Goal: Navigation & Orientation: Find specific page/section

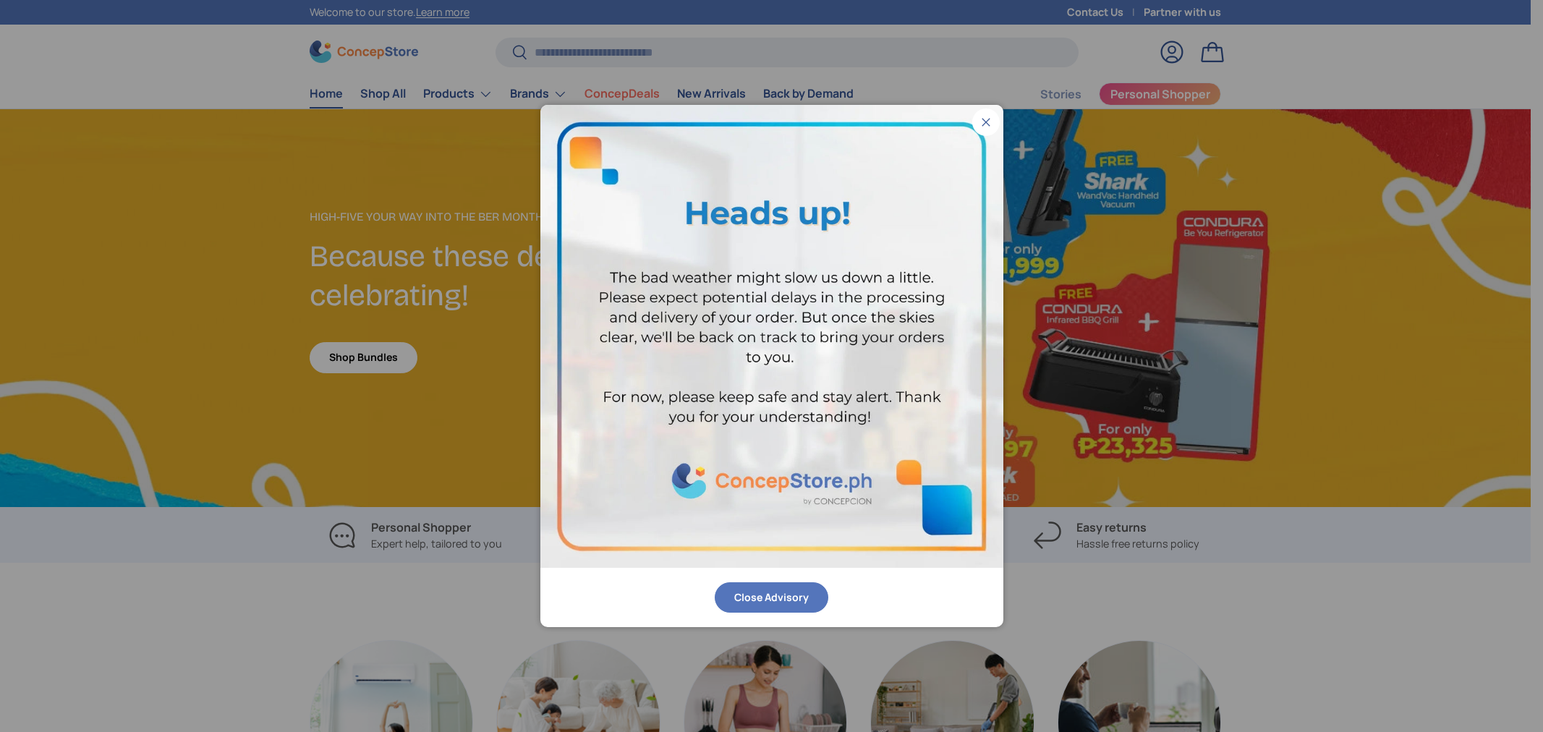
click at [762, 602] on button "Close Advisory" at bounding box center [772, 597] width 114 height 31
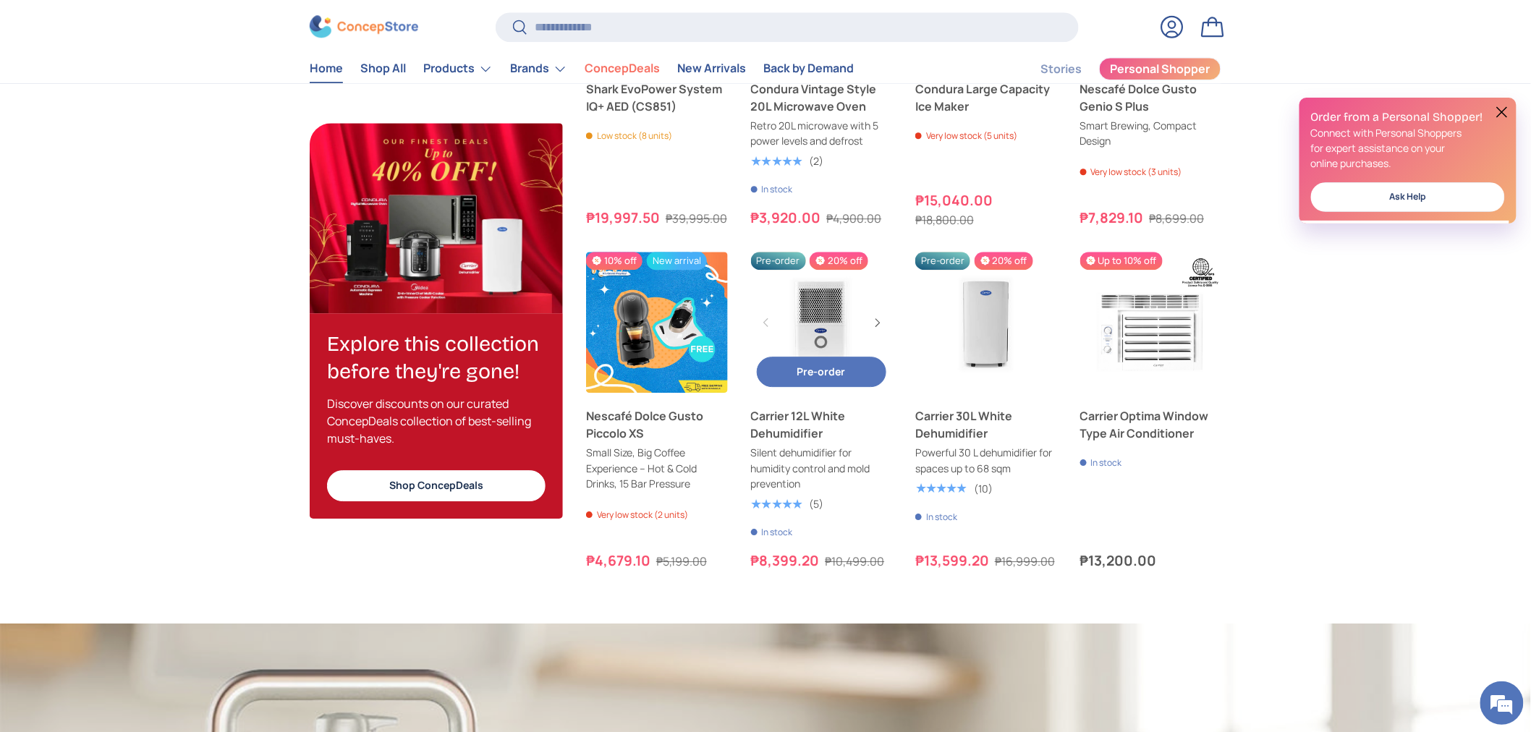
scroll to position [1527, 0]
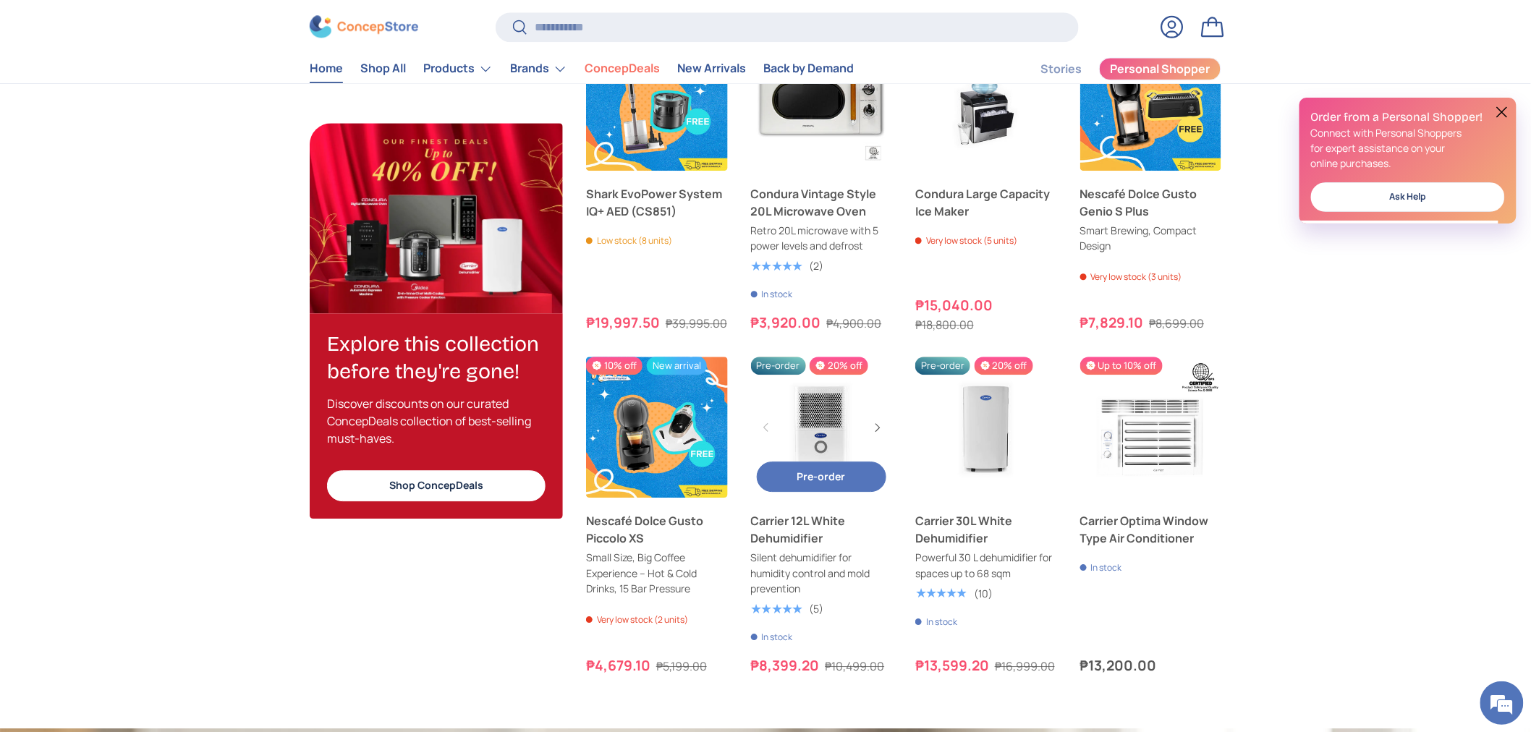
click at [831, 446] on link "Carrier 12L White Dehumidifier" at bounding box center [822, 428] width 142 height 142
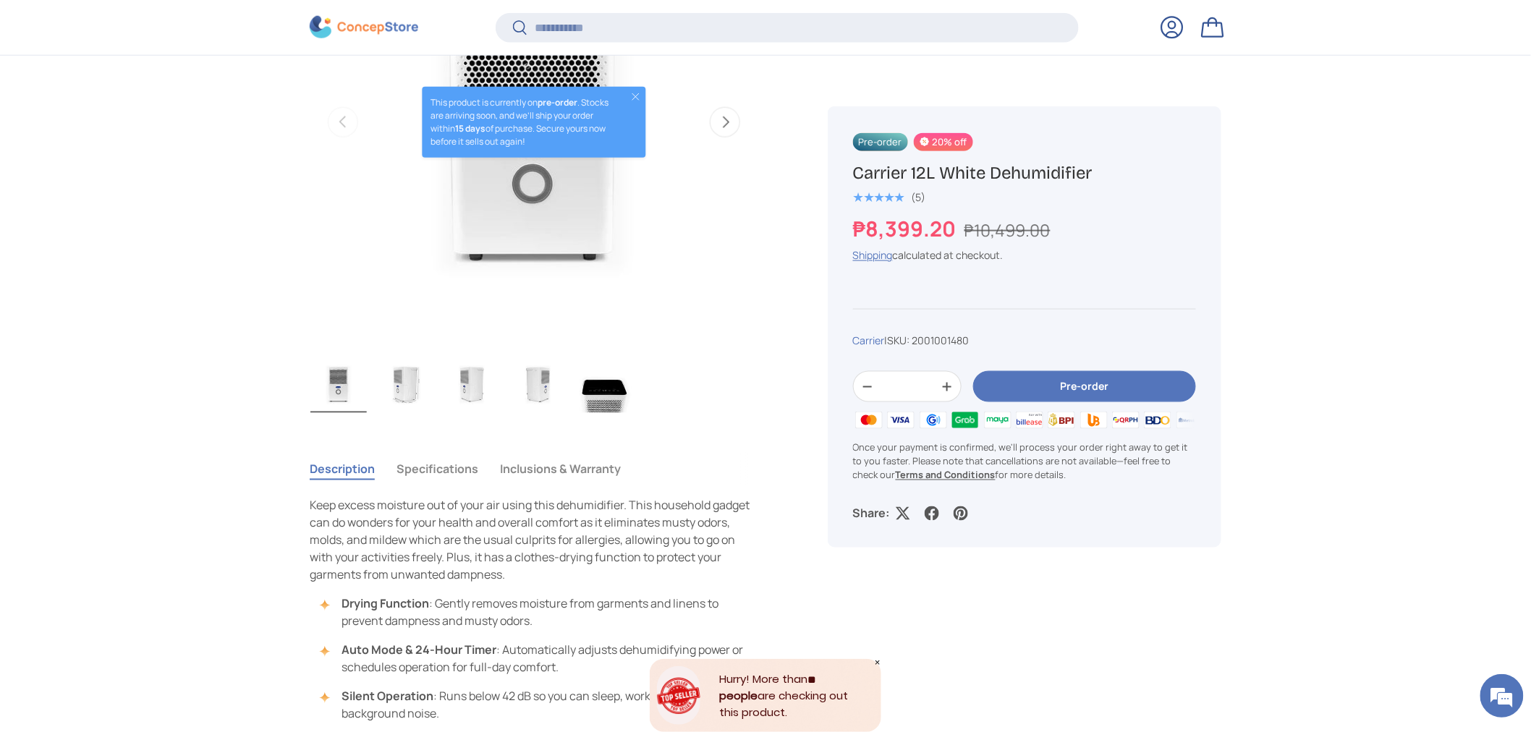
scroll to position [720, 0]
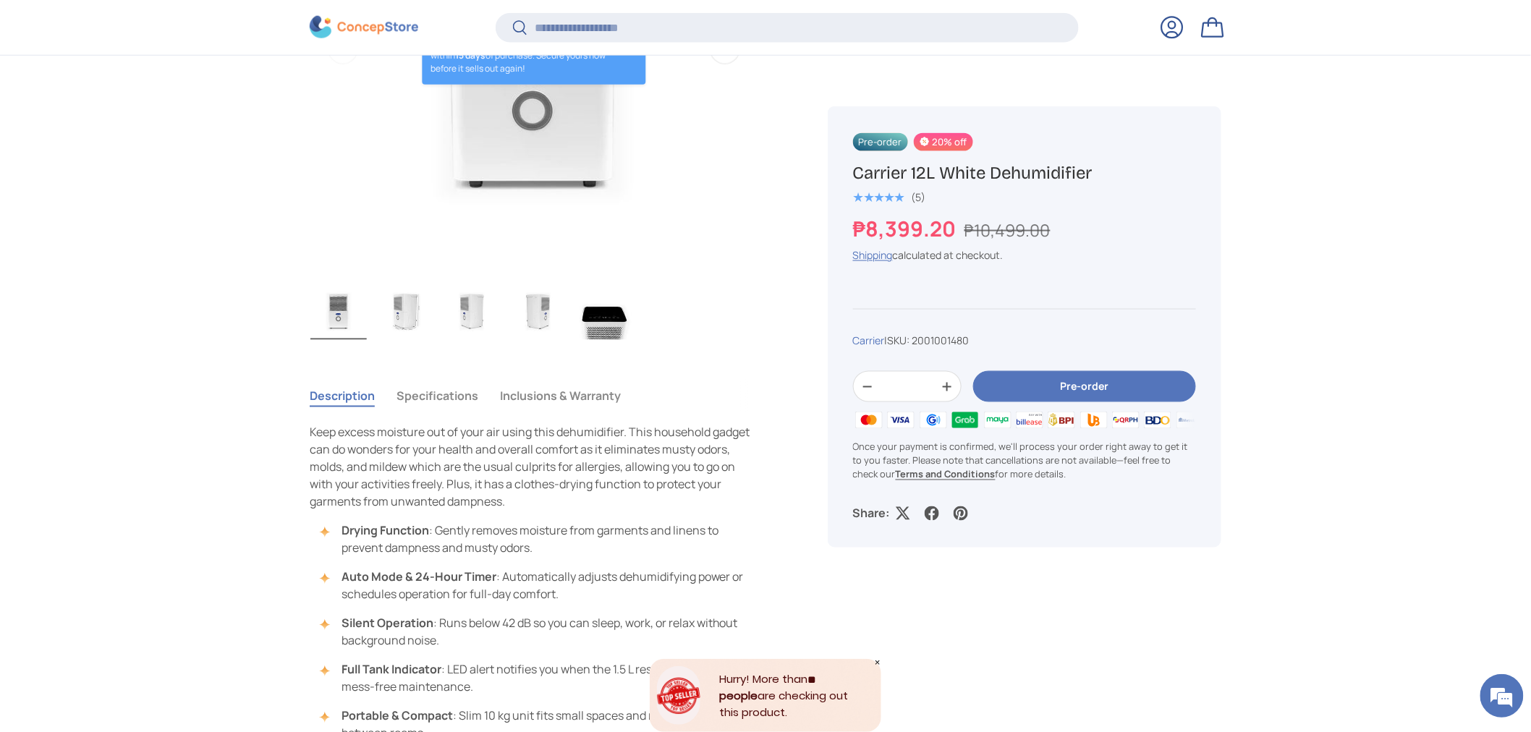
click at [874, 663] on icon "Close" at bounding box center [877, 662] width 7 height 7
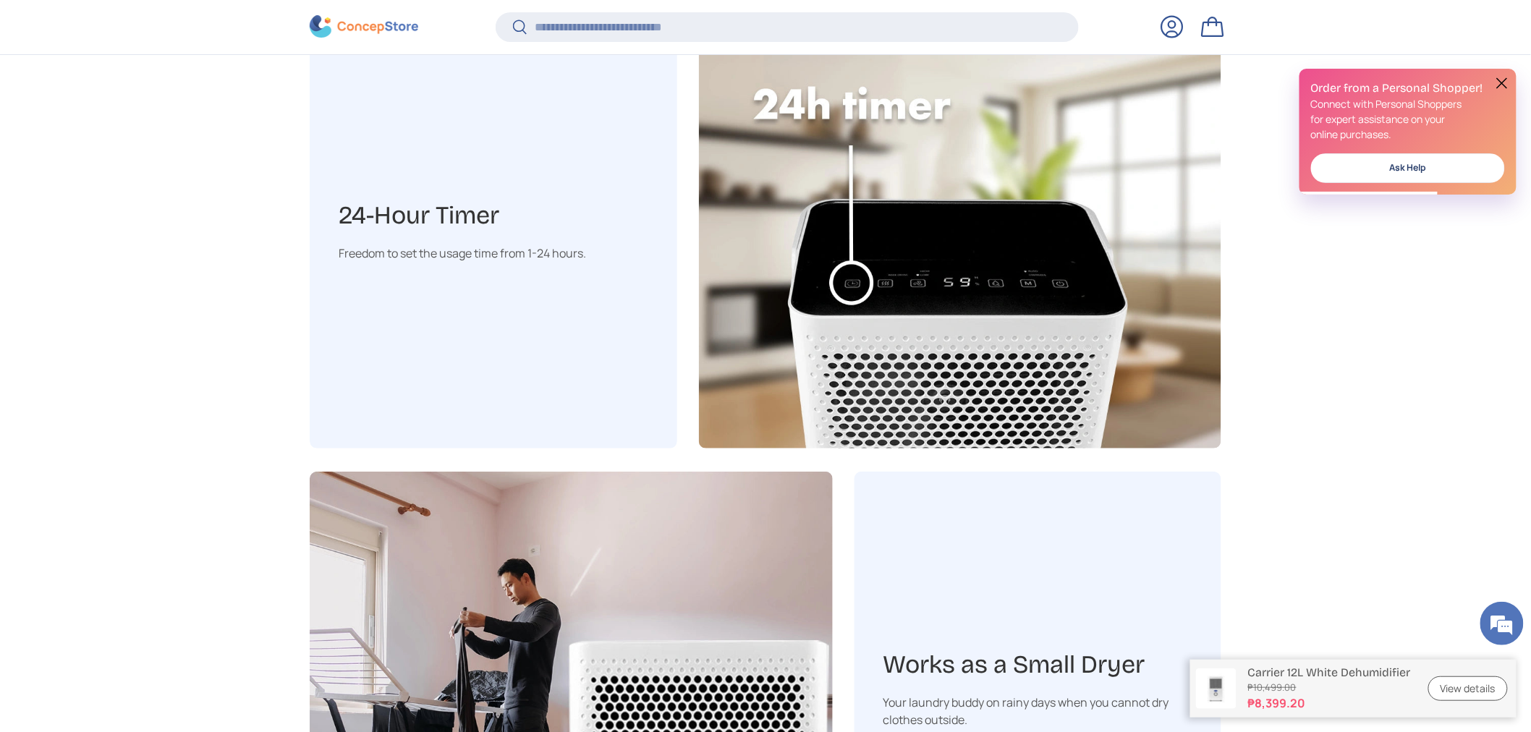
scroll to position [0, 0]
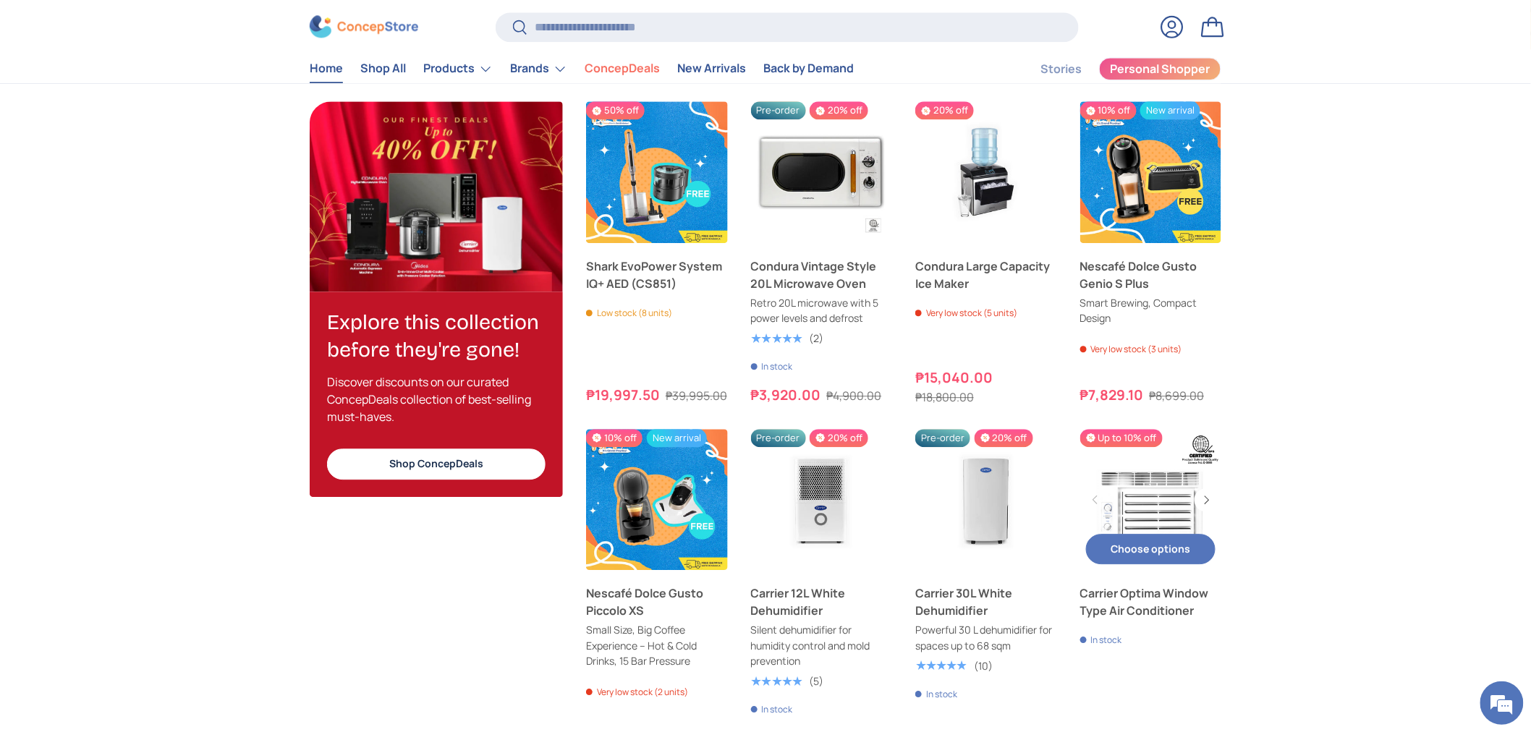
scroll to position [1450, 0]
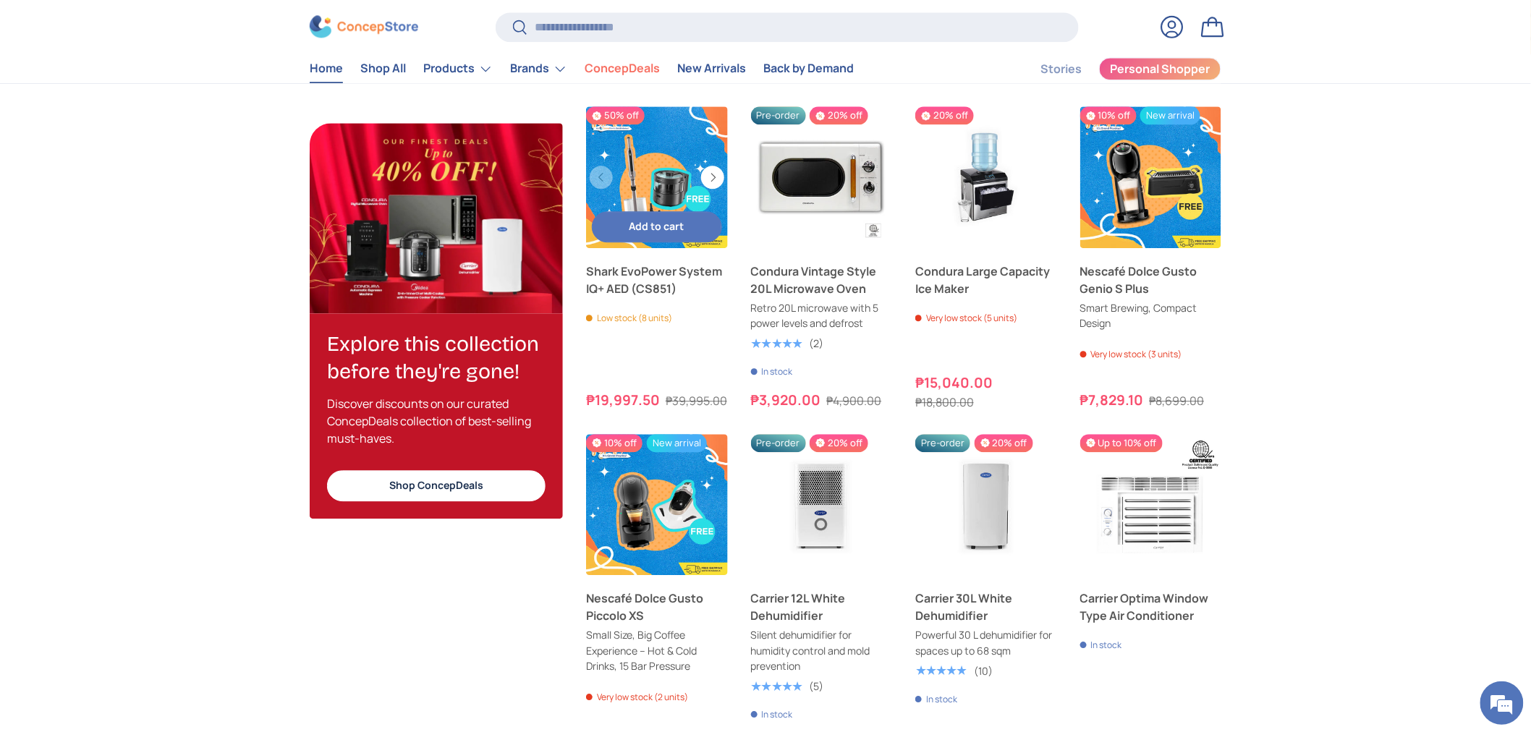
click at [616, 204] on link "Shark EvoPower System IQ+ AED (CS851)" at bounding box center [657, 177] width 142 height 142
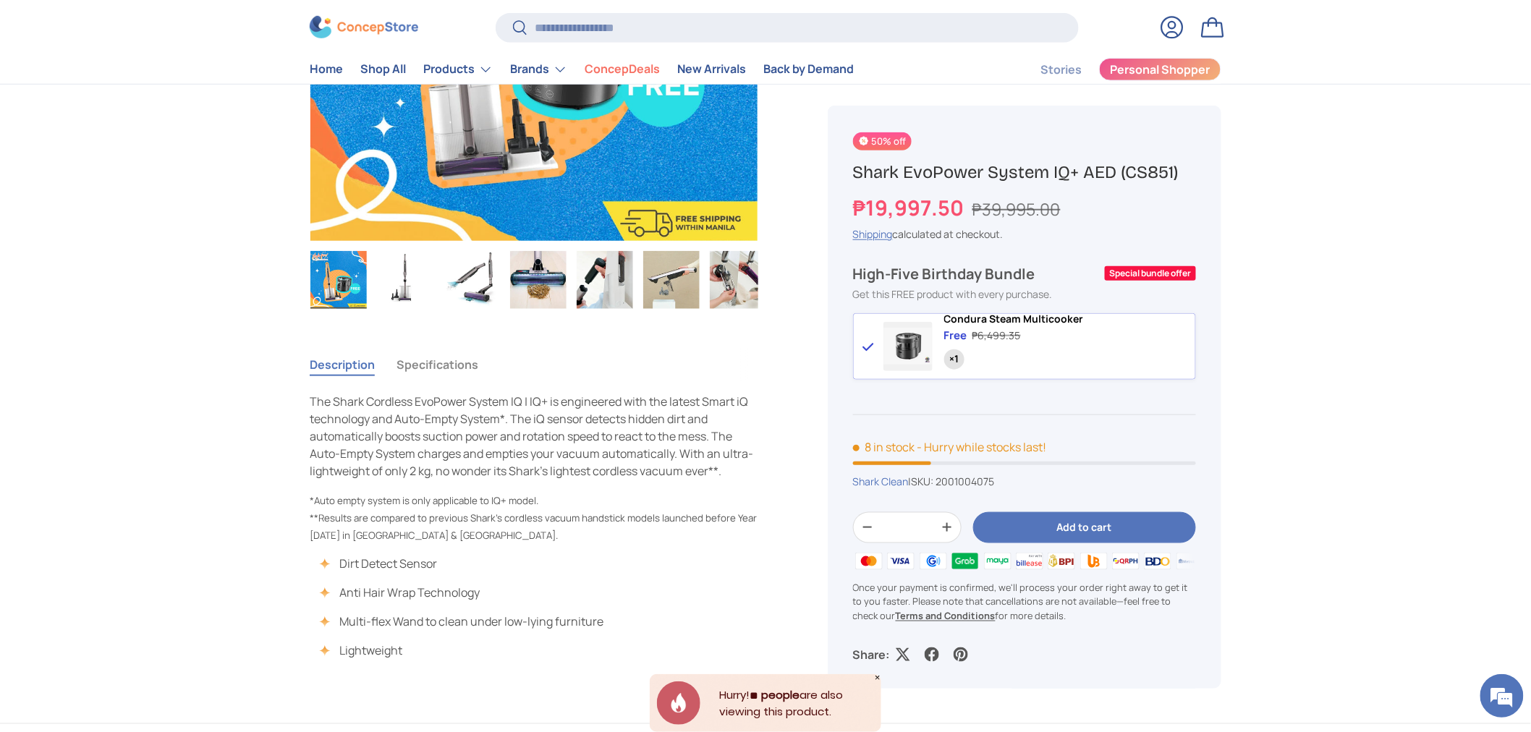
scroll to position [402, 0]
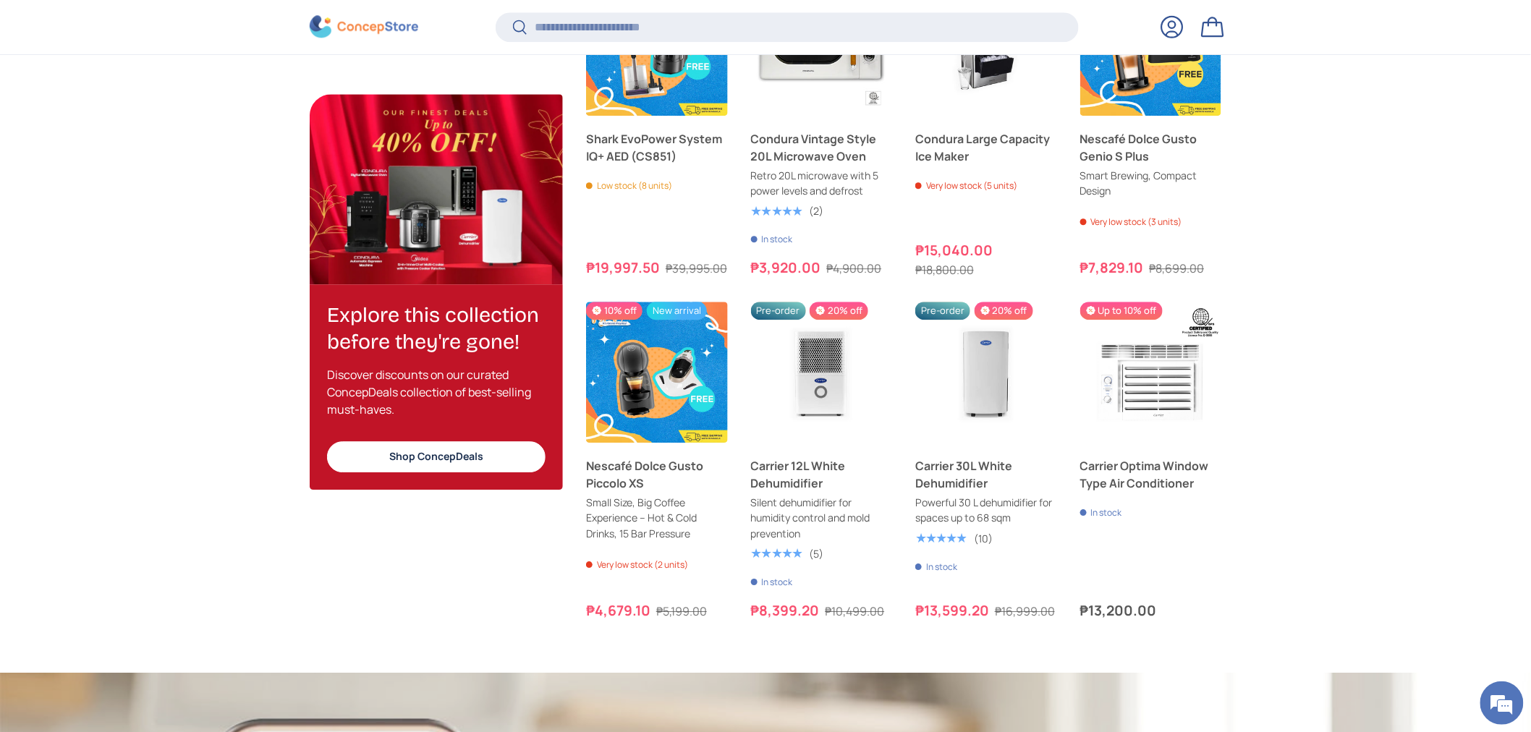
scroll to position [1691, 0]
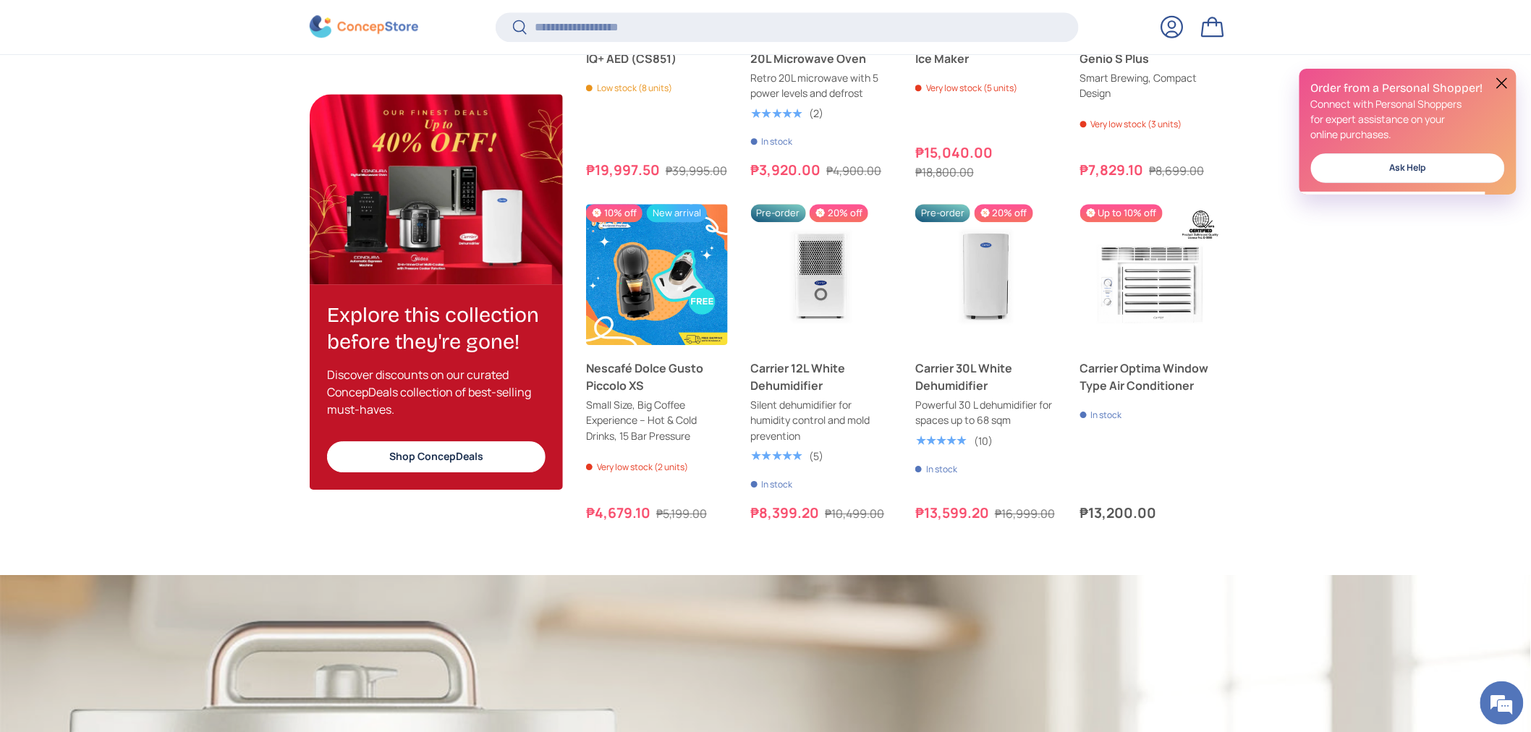
click at [1505, 77] on button at bounding box center [1501, 83] width 17 height 17
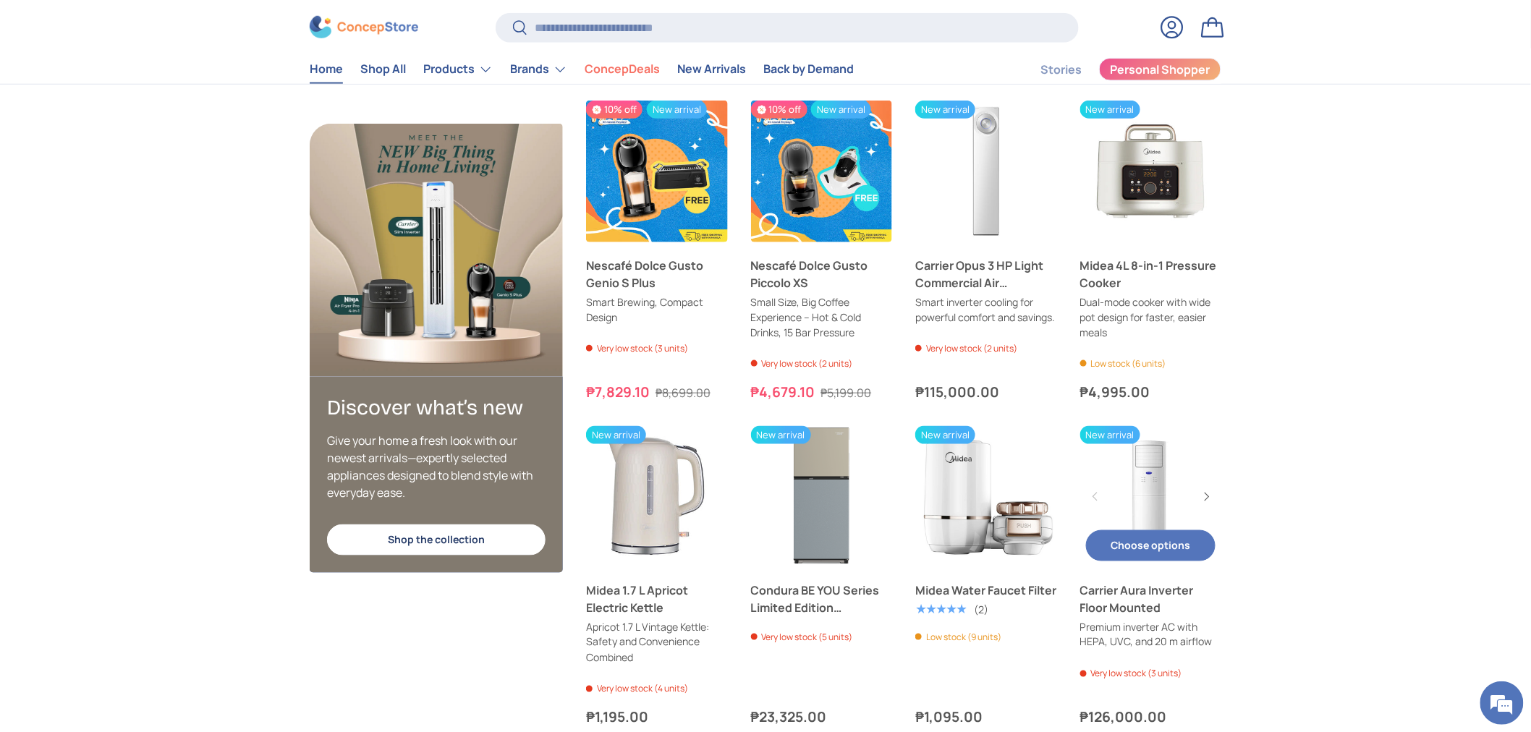
scroll to position [2897, 0]
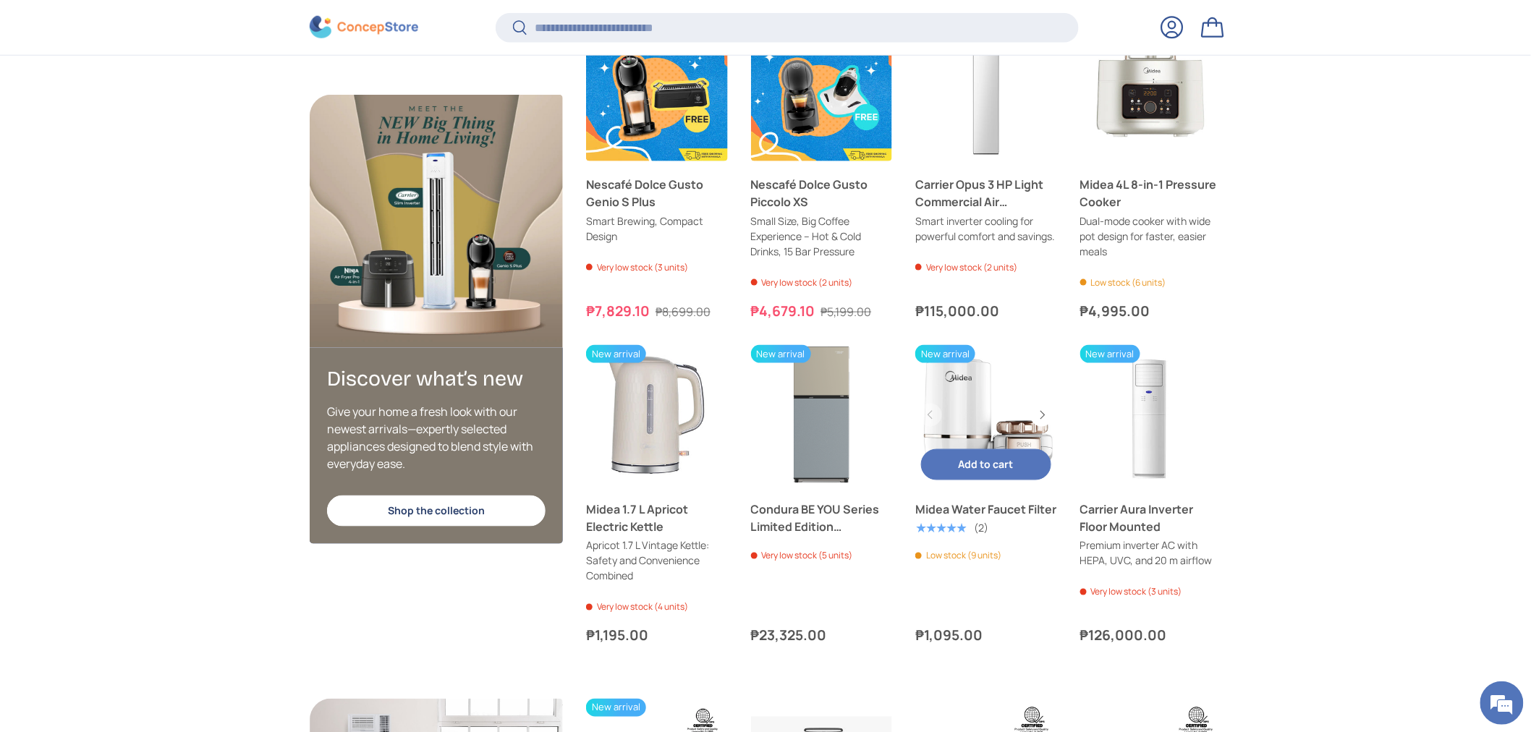
click at [963, 409] on link "Midea Water Faucet Filter" at bounding box center [986, 416] width 142 height 142
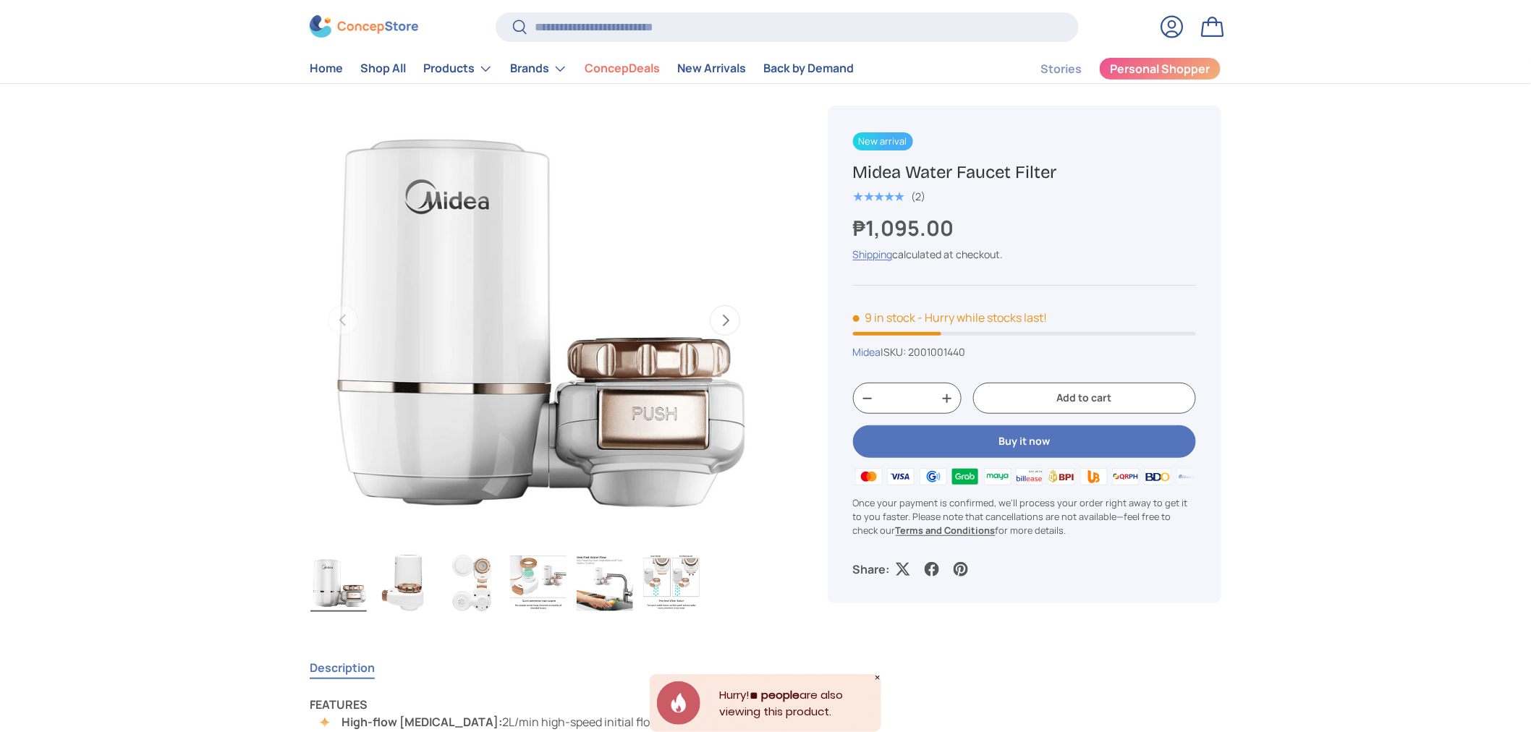
scroll to position [161, 0]
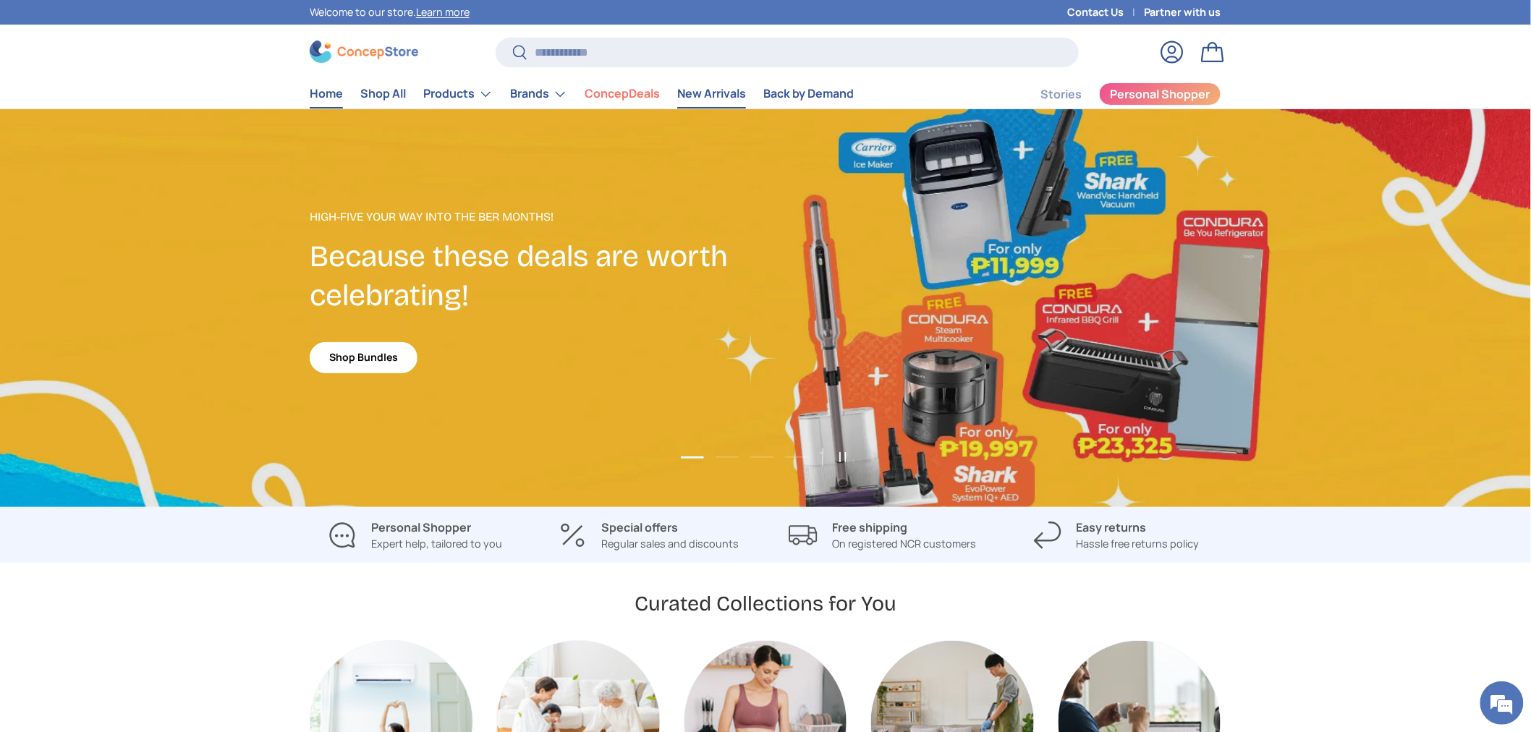
click at [689, 88] on link "New Arrivals" at bounding box center [711, 94] width 69 height 28
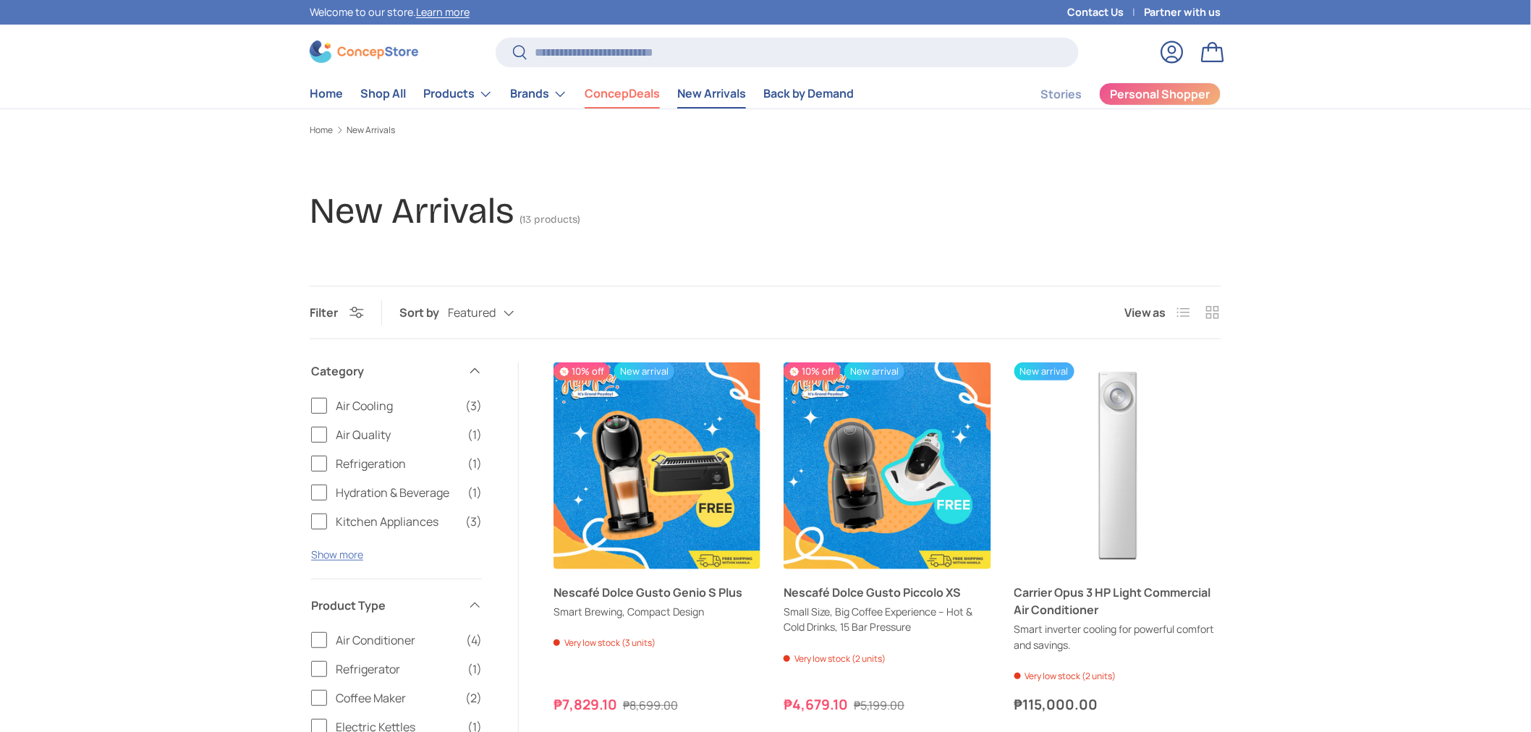
click at [598, 100] on link "ConcepDeals" at bounding box center [622, 94] width 75 height 28
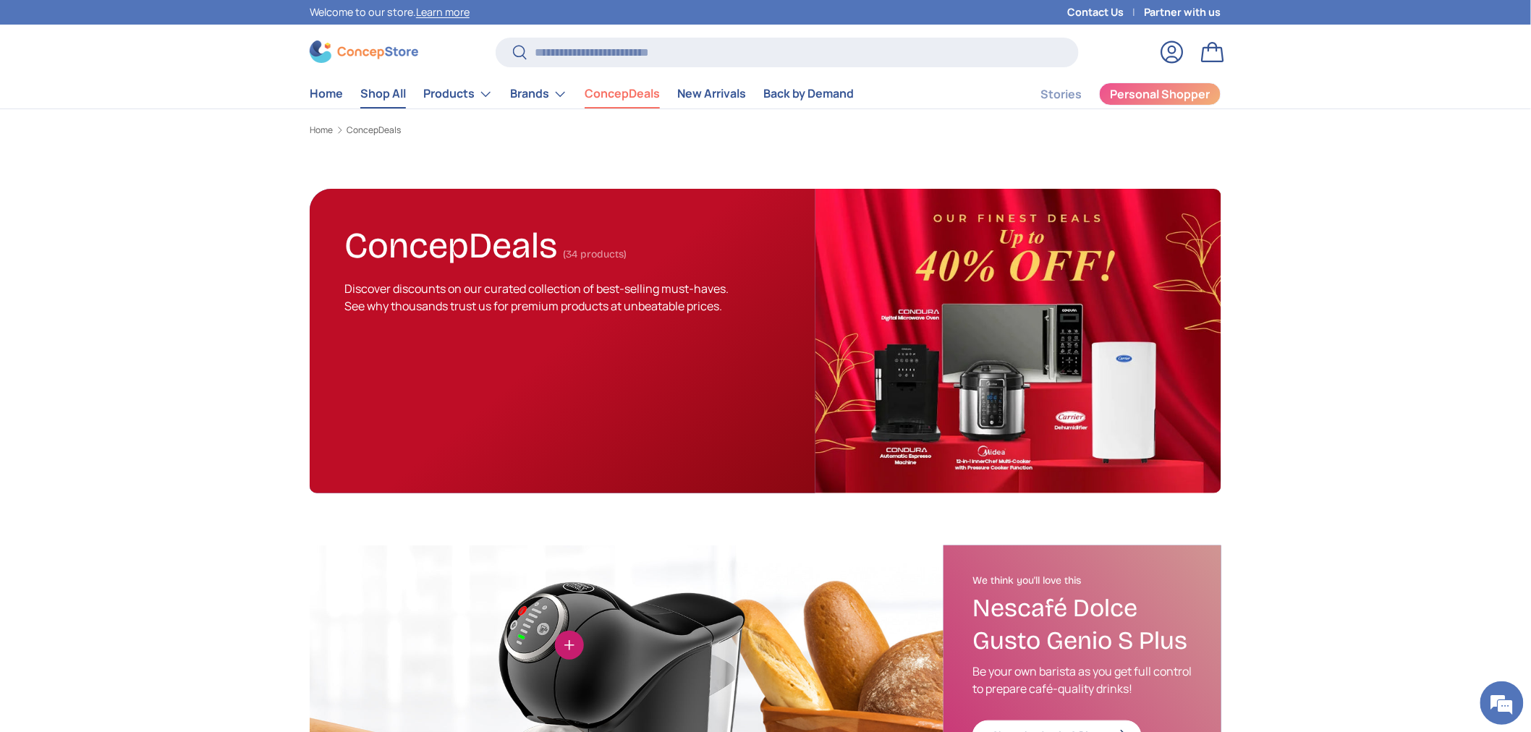
click at [388, 99] on link "Shop All" at bounding box center [383, 94] width 46 height 28
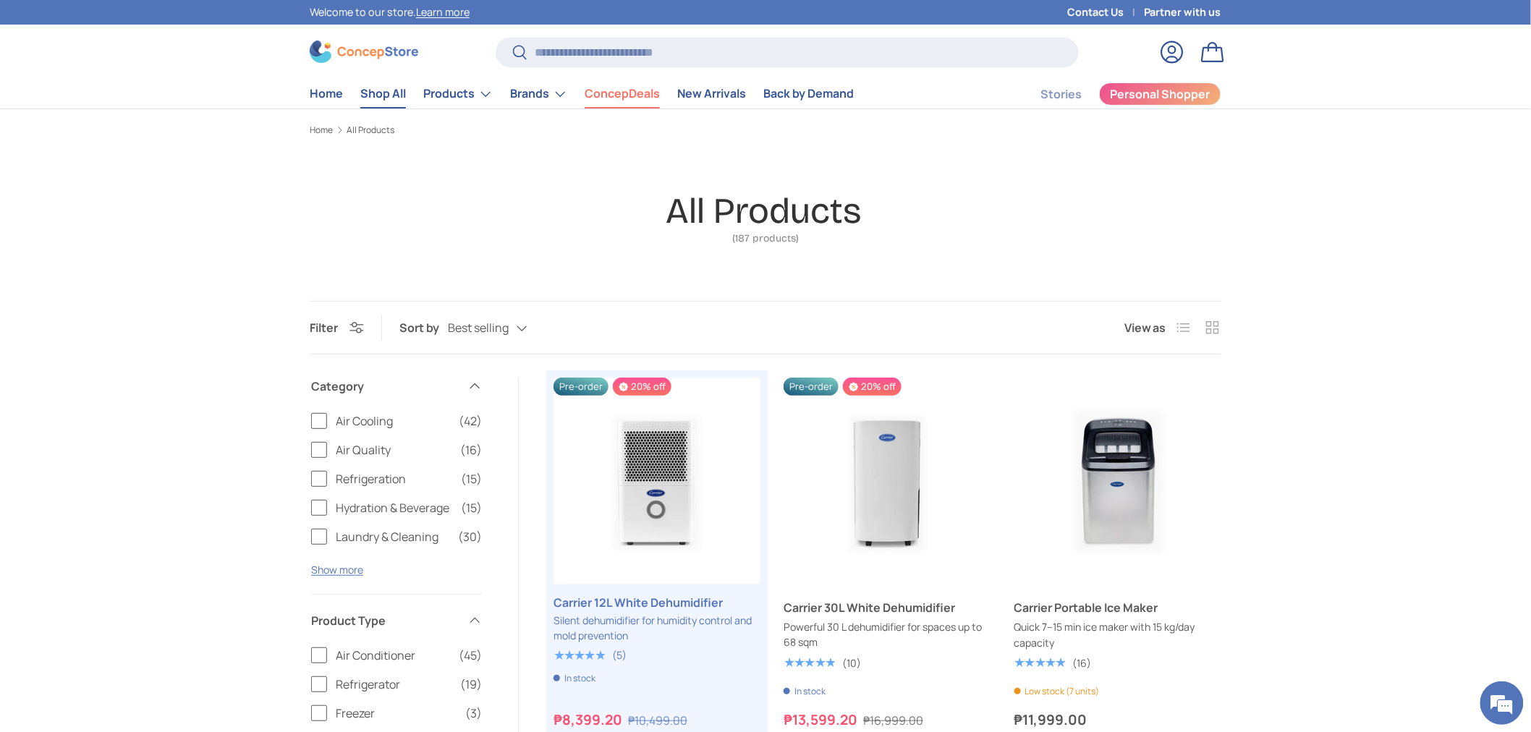
click at [640, 90] on link "ConcepDeals" at bounding box center [622, 94] width 75 height 28
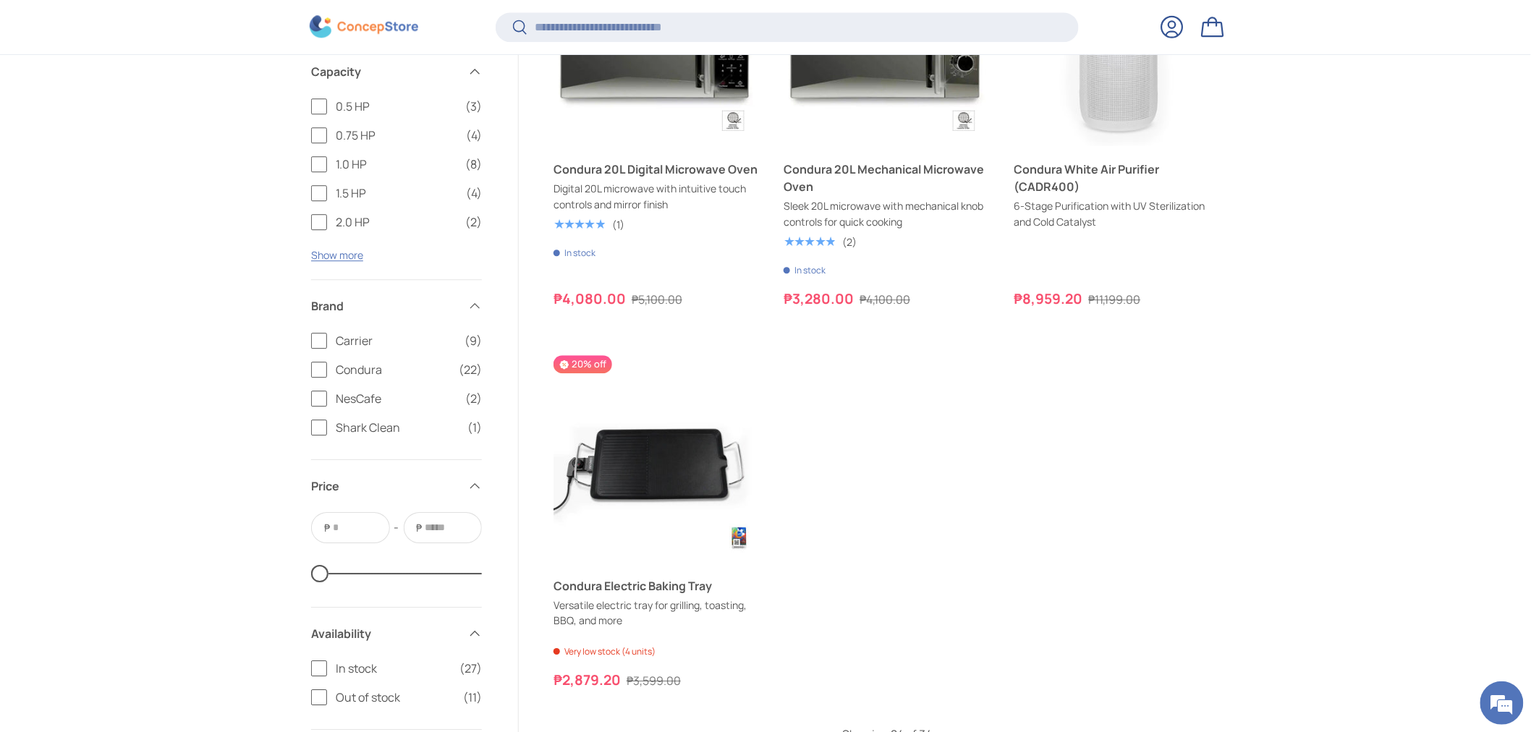
scroll to position [4176, 0]
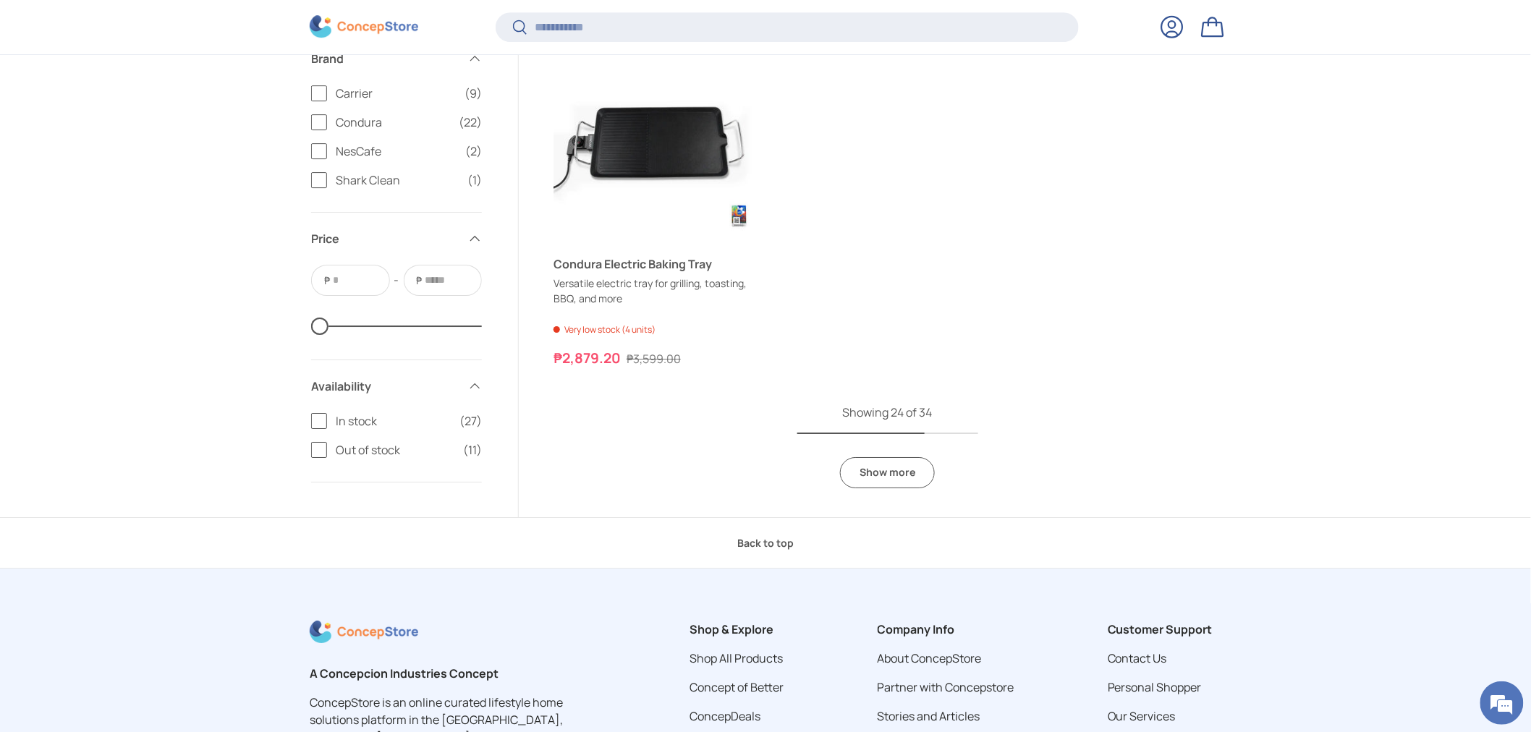
click at [899, 464] on link "Show more" at bounding box center [887, 472] width 95 height 31
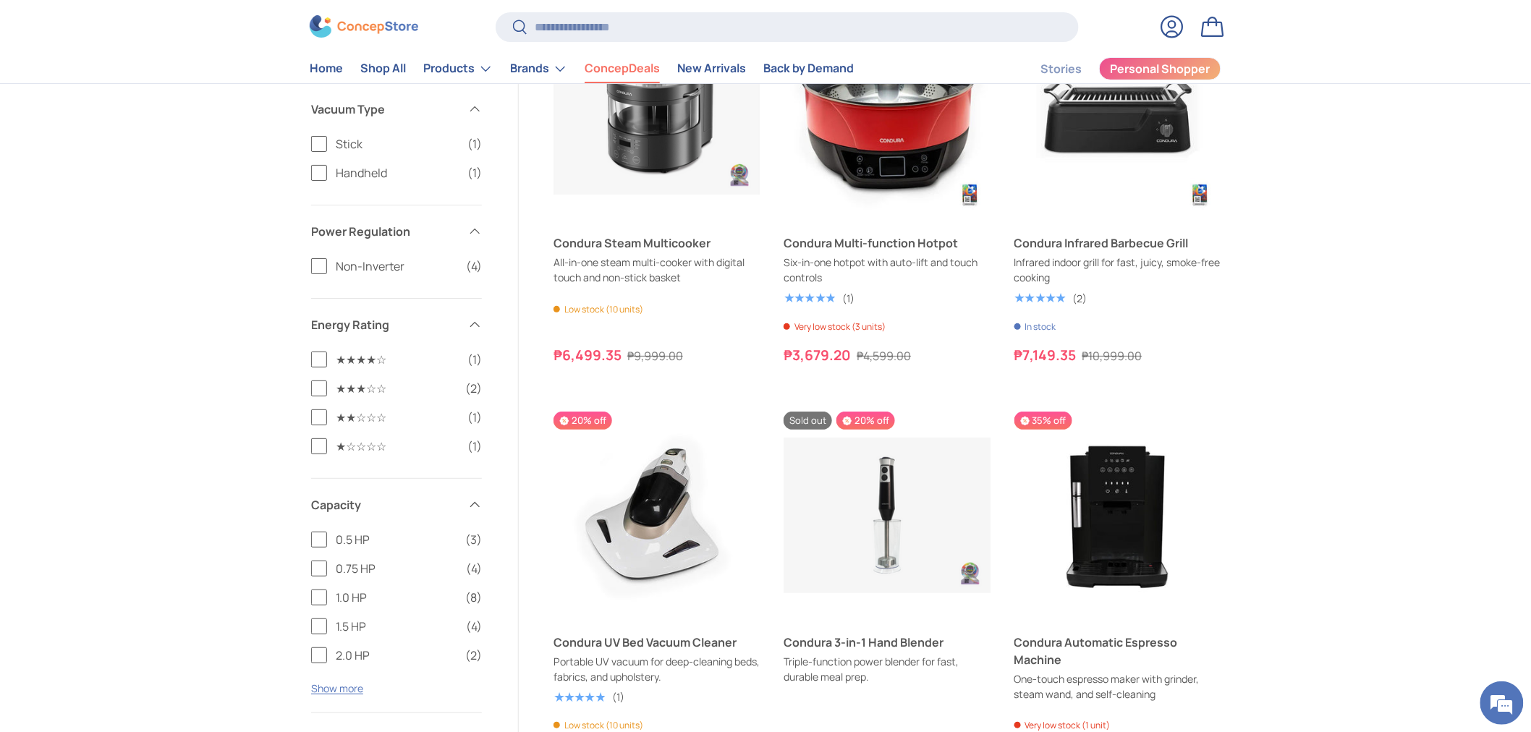
scroll to position [4019, 0]
